Goal: Communication & Community: Answer question/provide support

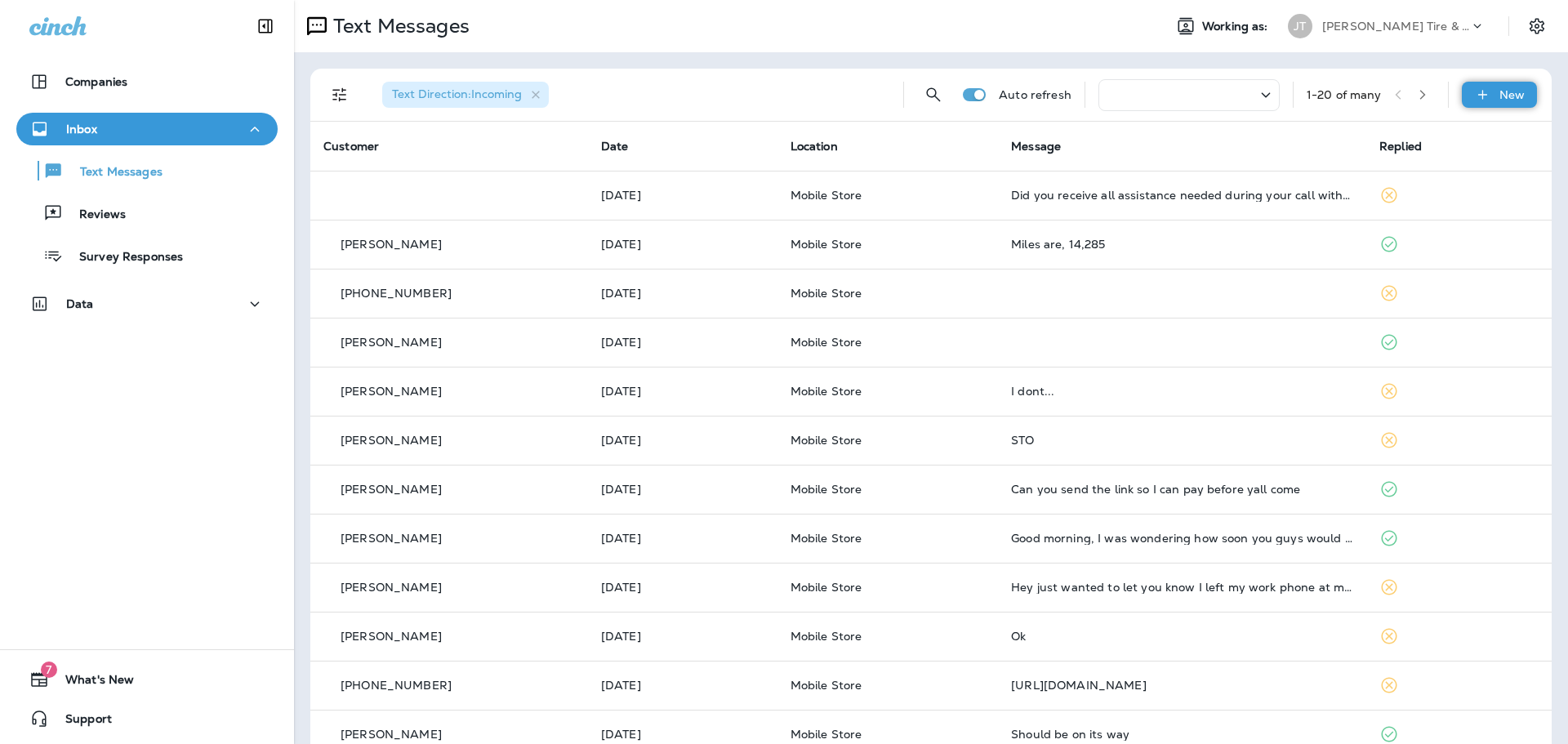
click at [1480, 94] on div "New" at bounding box center [1499, 95] width 75 height 27
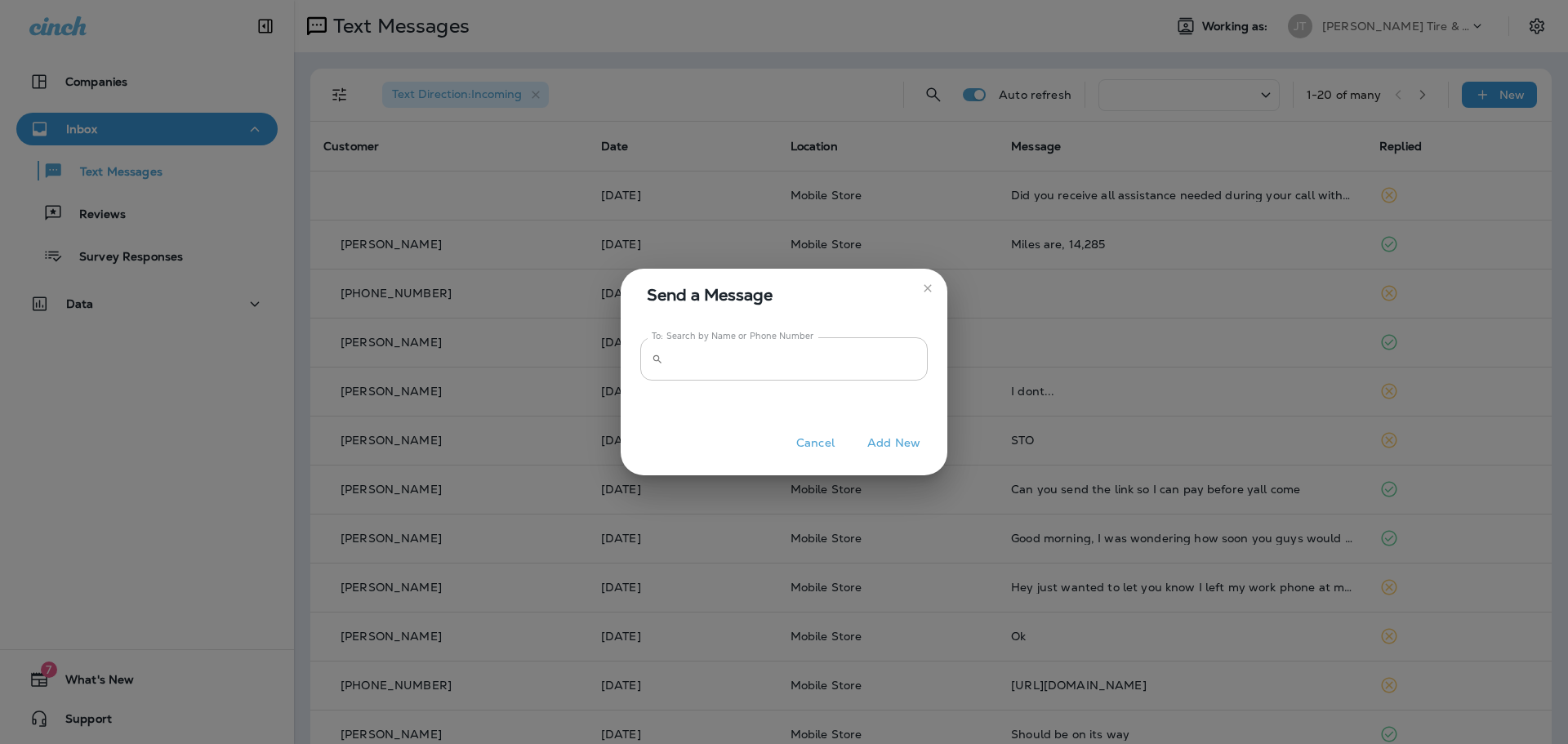
click at [835, 361] on input "To: Search by Name or Phone Number" at bounding box center [798, 359] width 258 height 43
click at [822, 367] on input "To: Search by Name or Phone Number" at bounding box center [798, 359] width 258 height 43
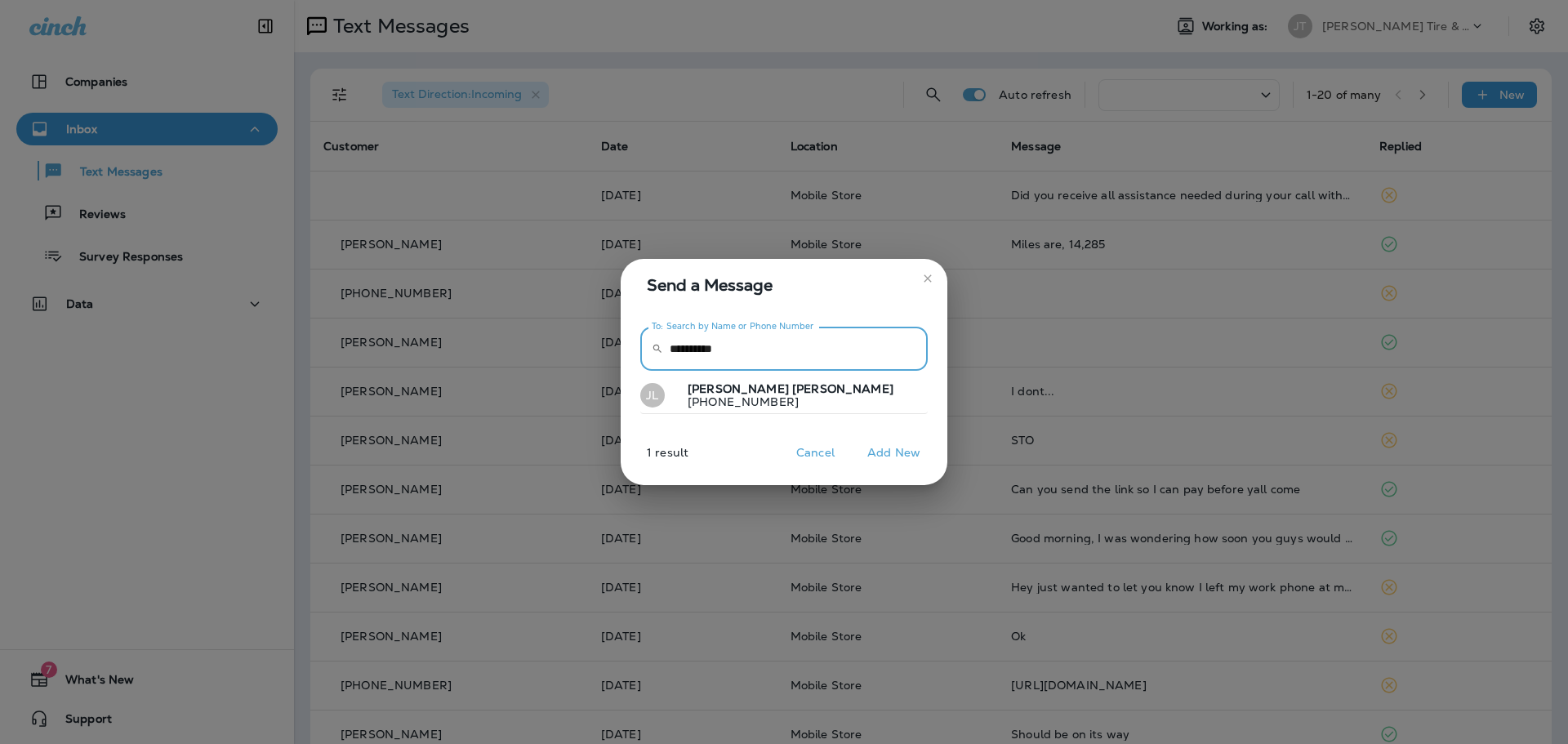
type input "**********"
click at [786, 404] on button "[PERSON_NAME] [PERSON_NAME] [PHONE_NUMBER]" at bounding box center [783, 395] width 288 height 37
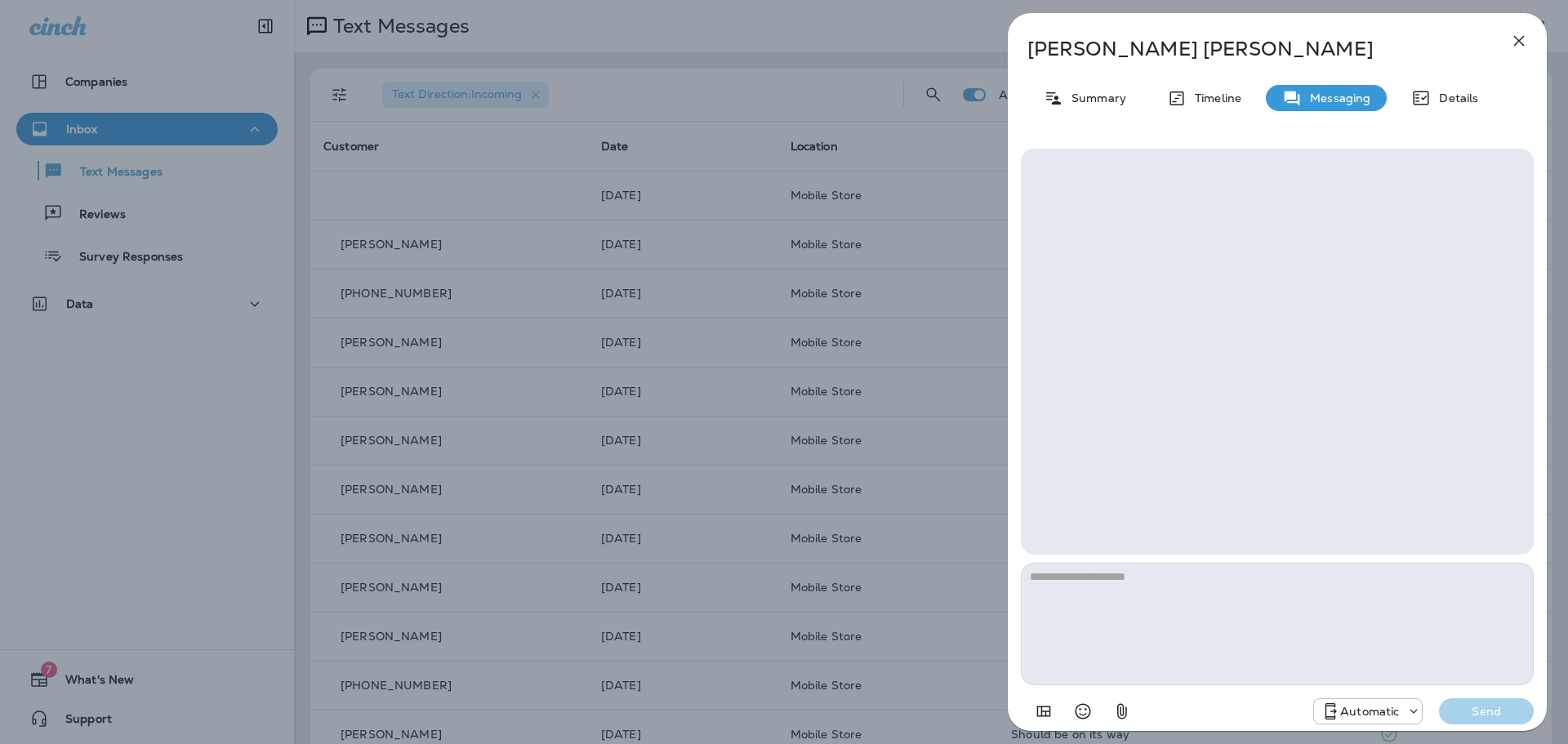
click at [1405, 713] on div at bounding box center [1411, 711] width 23 height 17
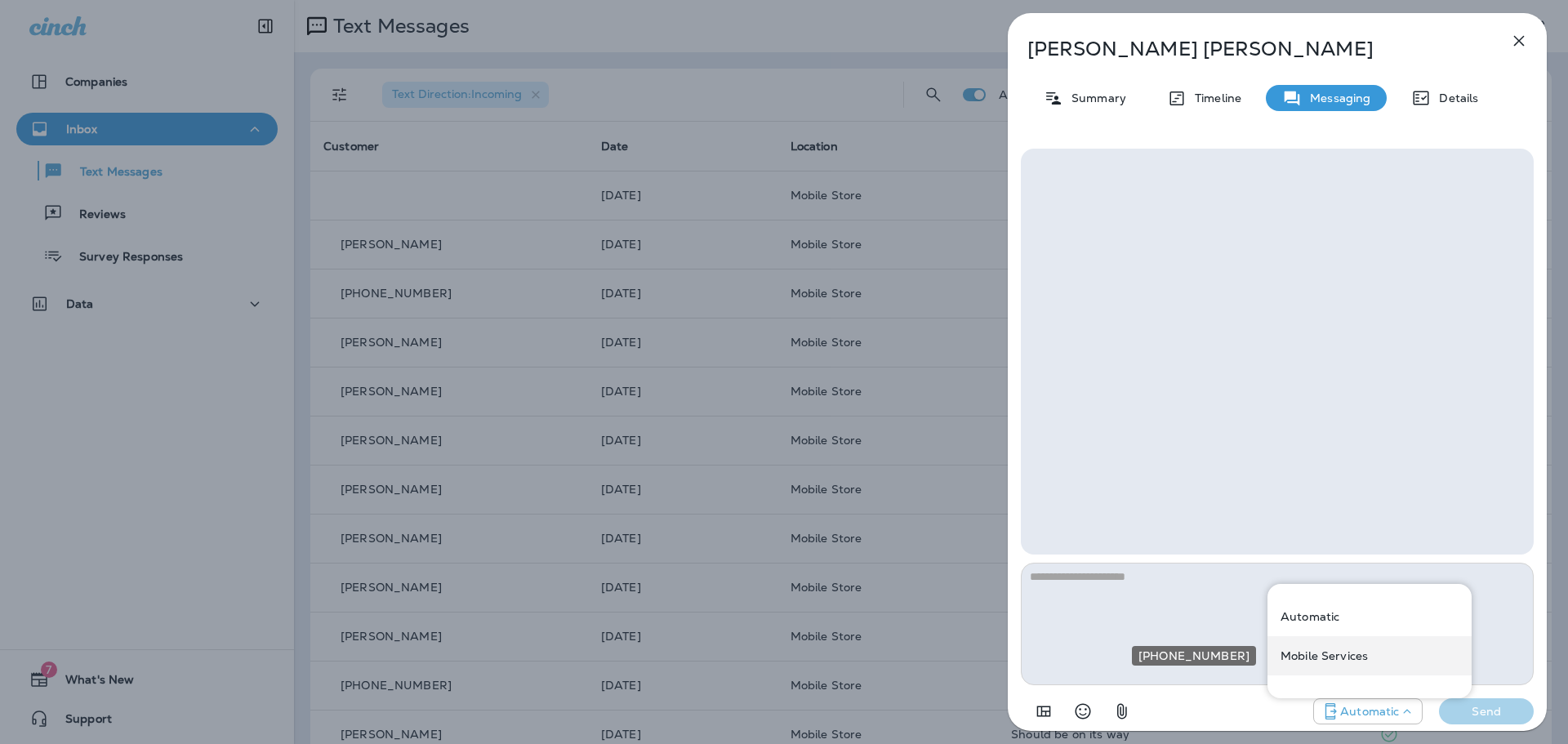
click at [1316, 655] on p "Mobile Services" at bounding box center [1324, 655] width 87 height 13
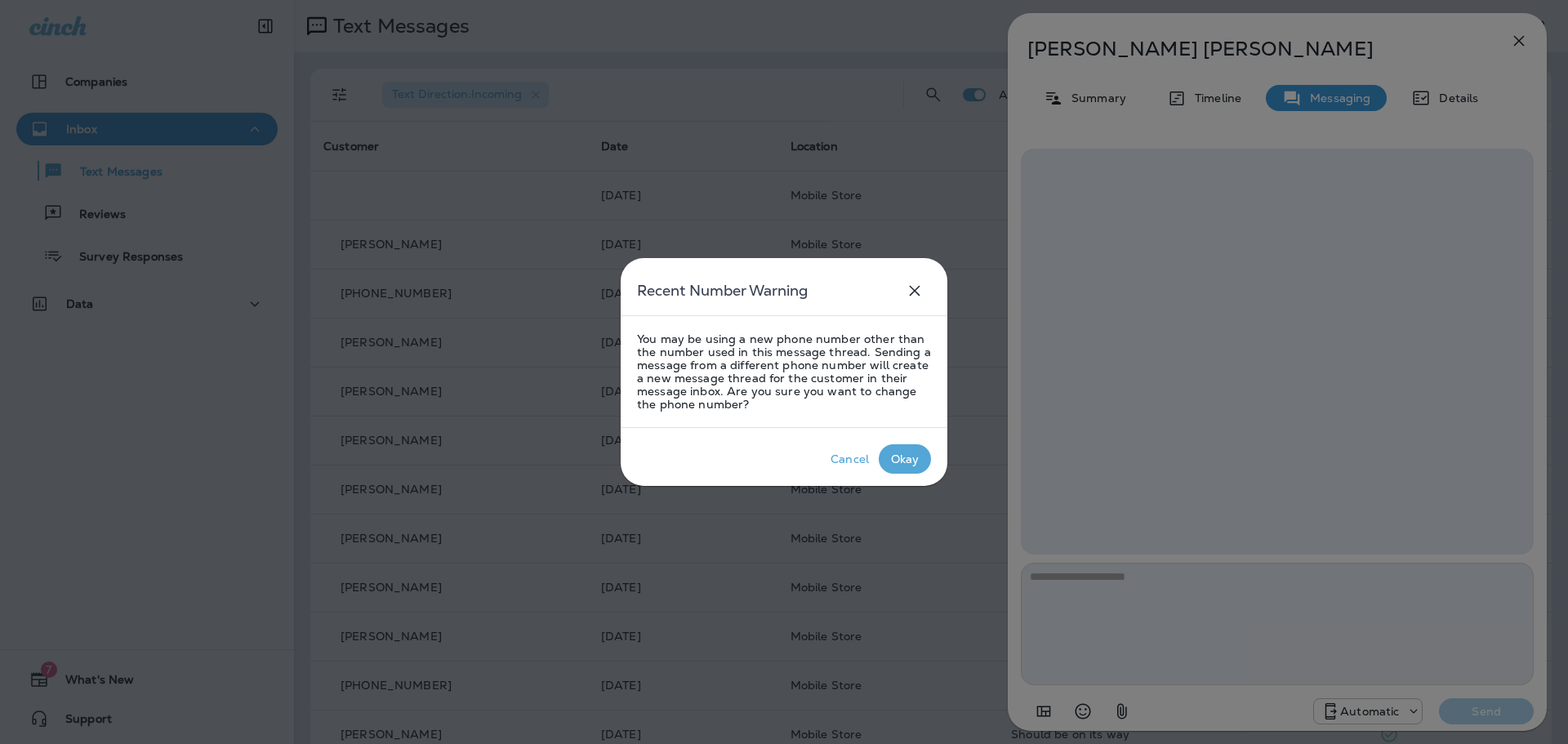
click at [898, 463] on div "Okay" at bounding box center [905, 459] width 28 height 13
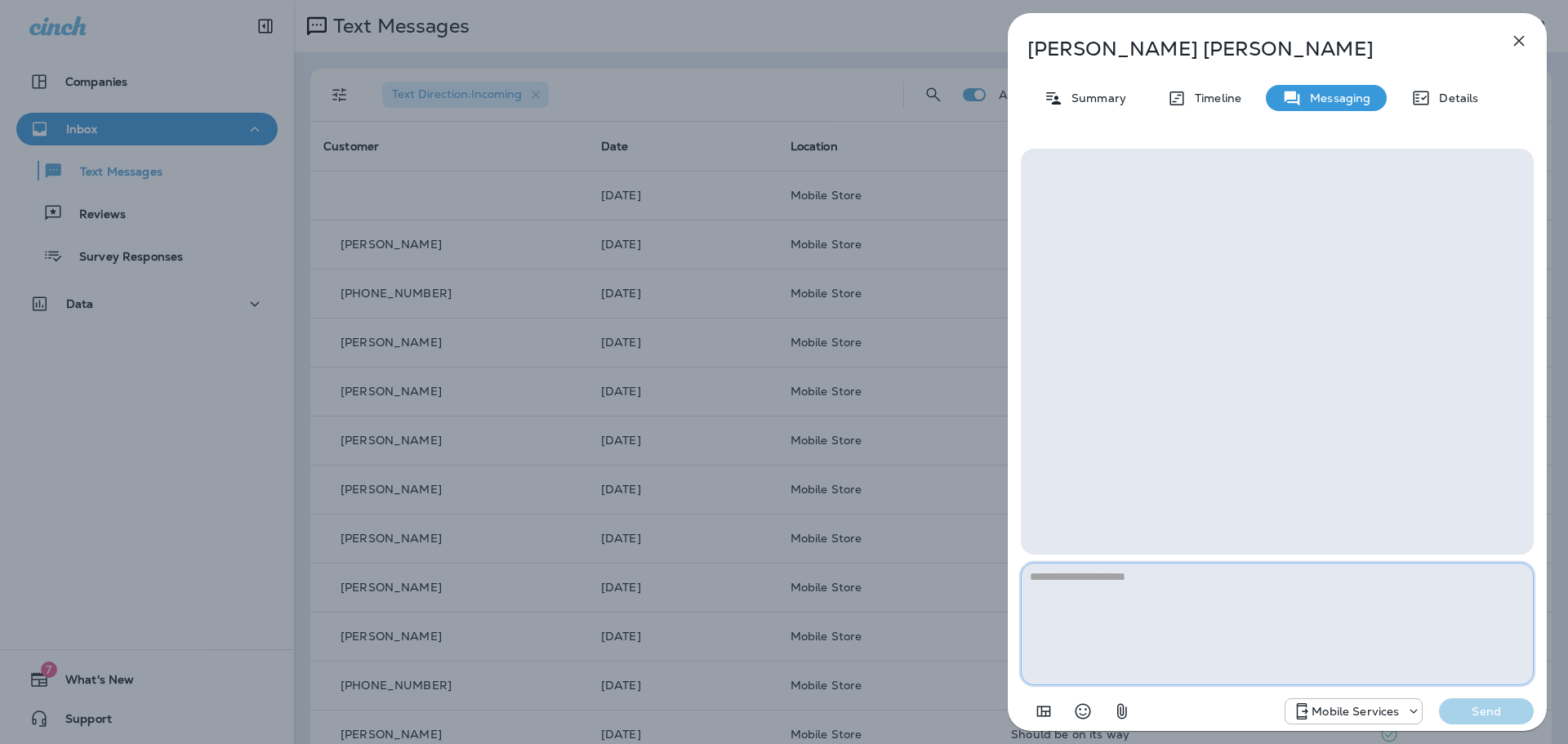
click at [1246, 641] on textarea at bounding box center [1277, 624] width 513 height 123
type textarea "*"
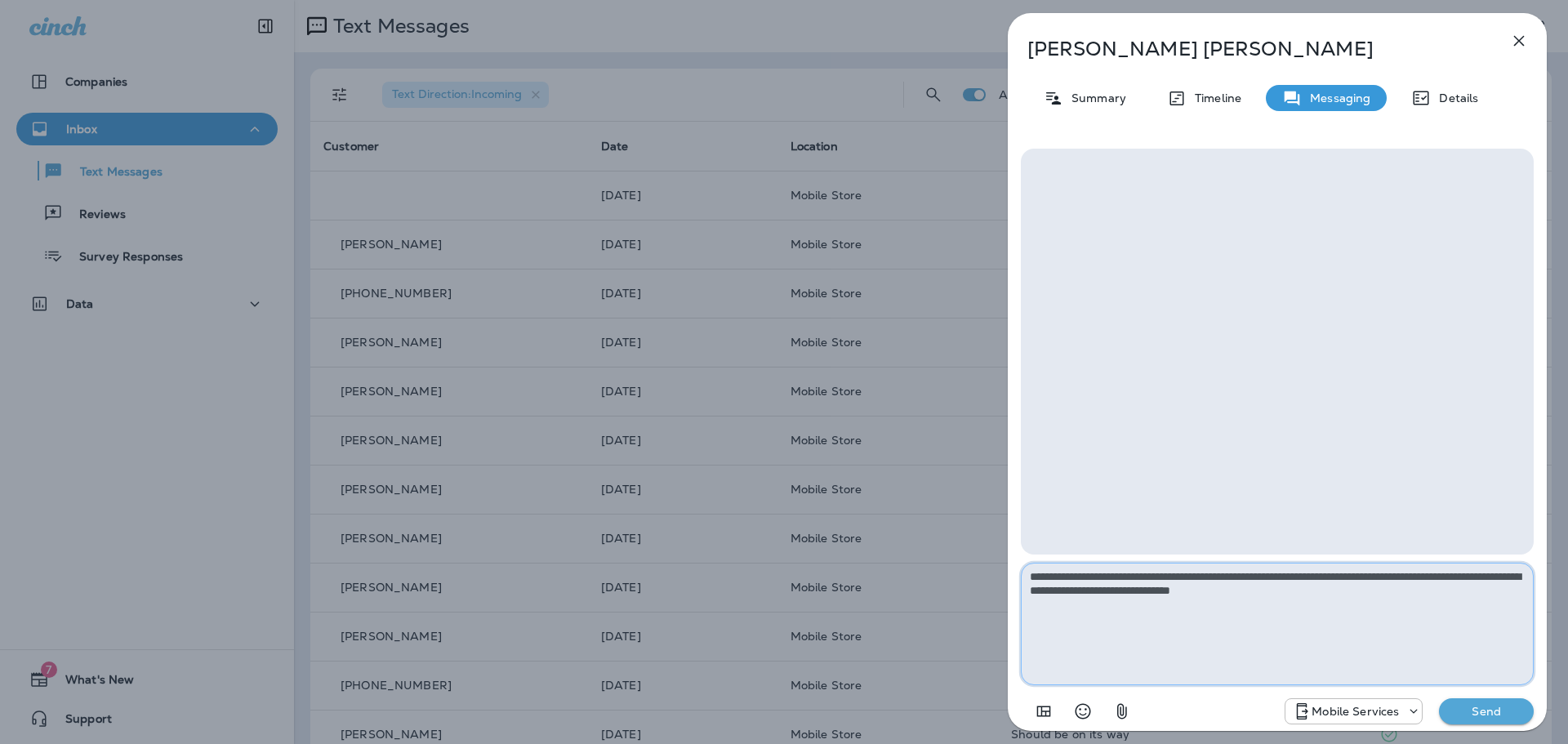
type textarea "**********"
click at [1479, 719] on button "Send" at bounding box center [1486, 711] width 94 height 27
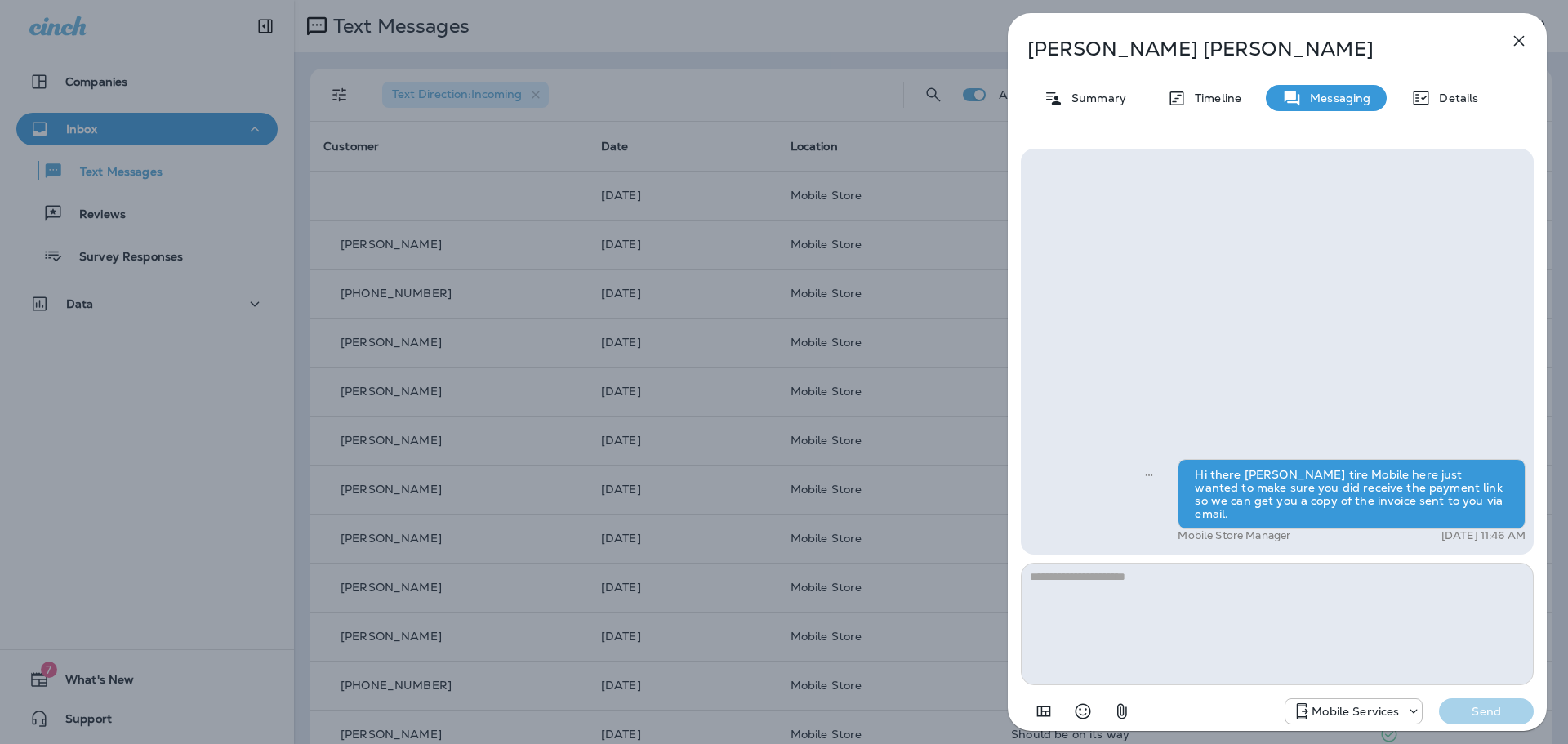
click at [1526, 45] on icon "button" at bounding box center [1519, 41] width 20 height 20
